Goal: Transaction & Acquisition: Download file/media

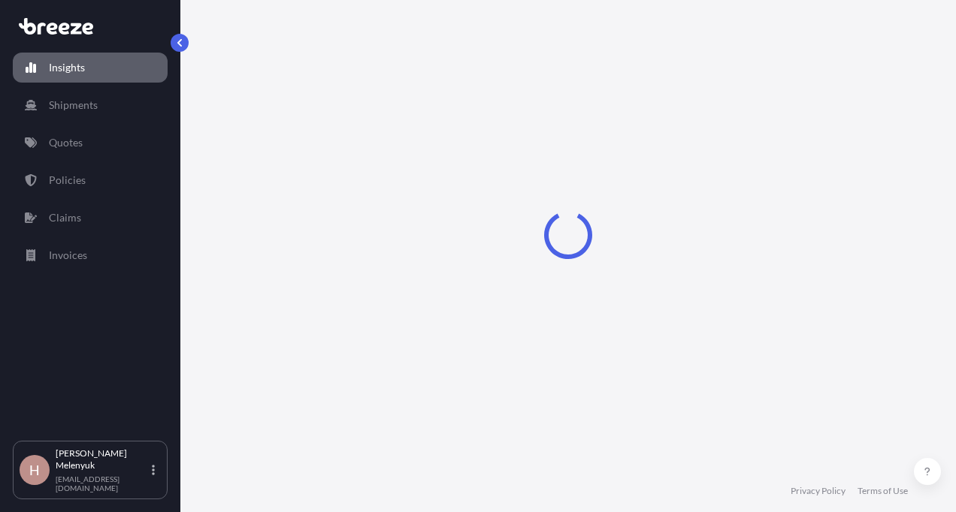
select select "2025"
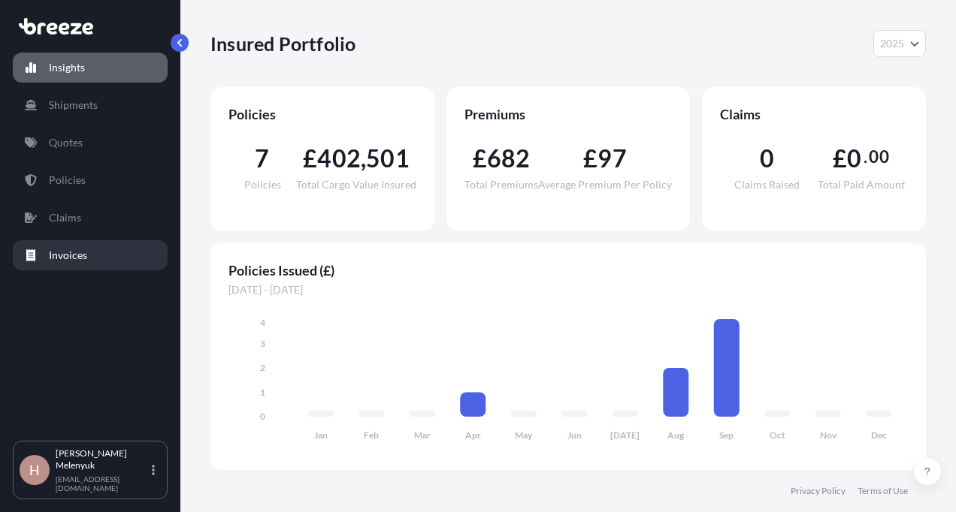
click at [44, 245] on link "Invoices" at bounding box center [90, 255] width 155 height 30
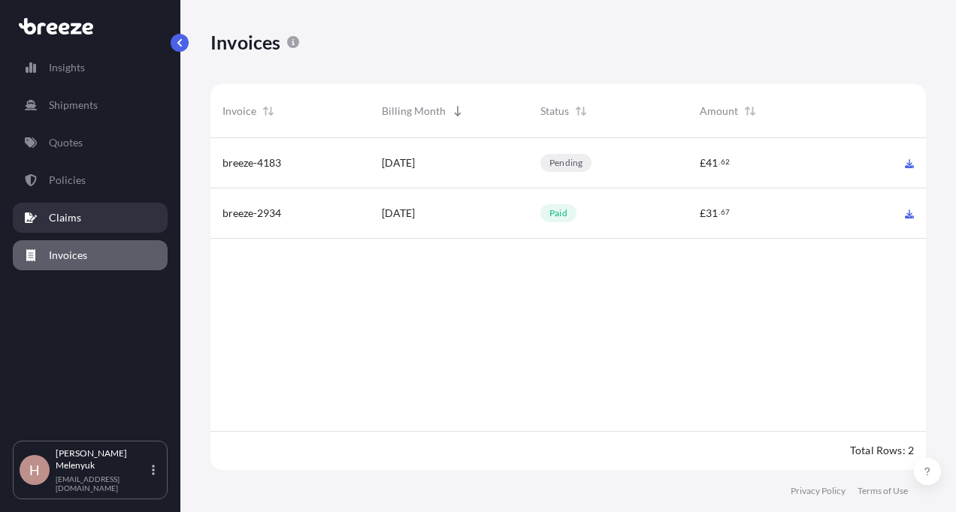
scroll to position [336, 704]
click at [345, 178] on div "breeze-4183" at bounding box center [289, 163] width 159 height 50
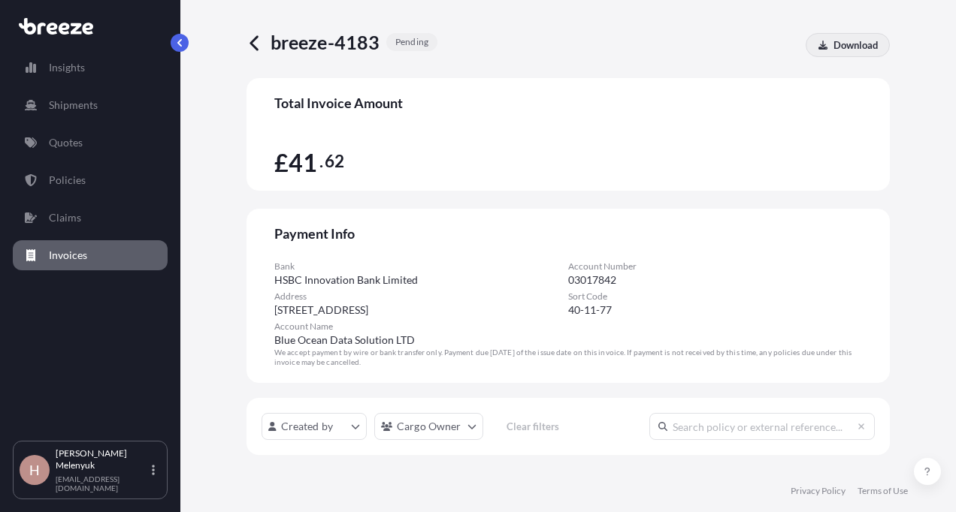
click at [833, 41] on p "Download" at bounding box center [855, 45] width 44 height 15
